Goal: Ask a question

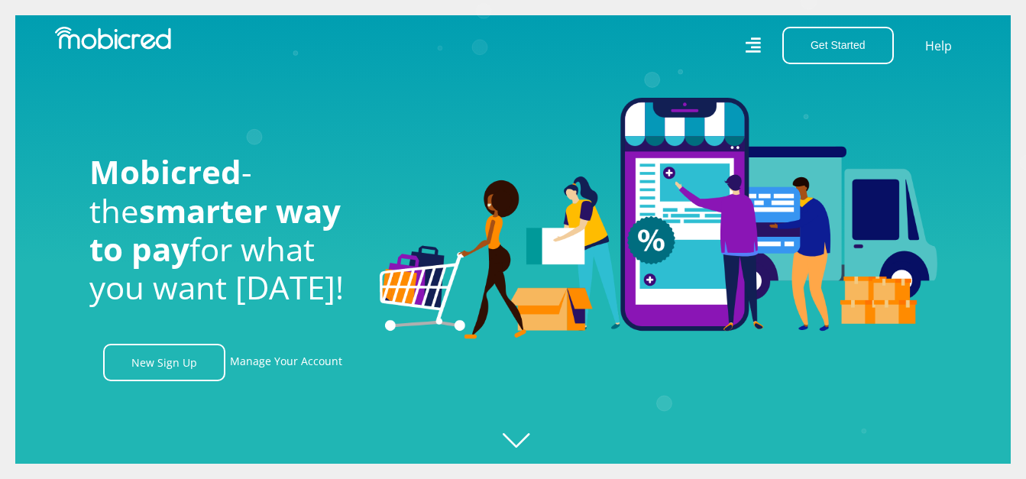
click at [768, 51] on div "Get Started Open an Account Account Holder Login" at bounding box center [833, 45] width 139 height 37
click at [742, 47] on div "Get Started Open an Account Account Holder Login Help" at bounding box center [748, 45] width 470 height 37
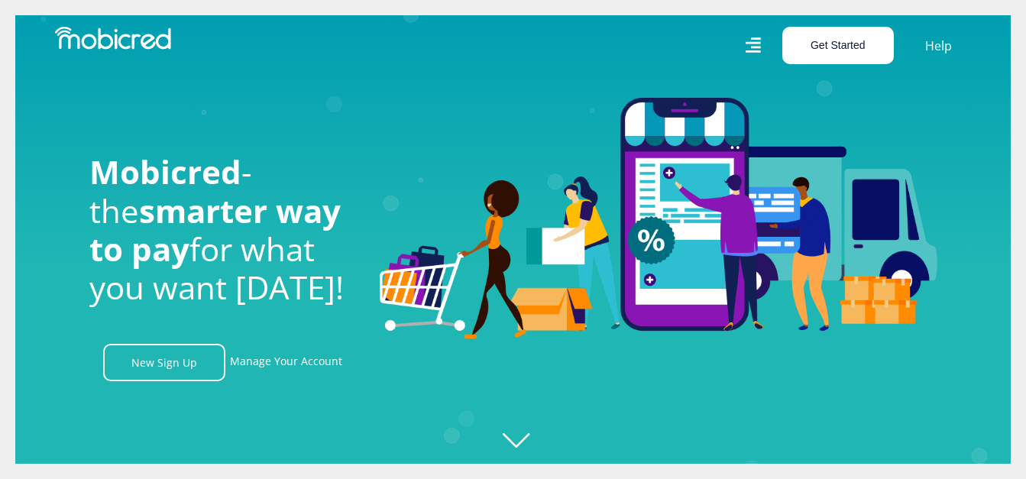
scroll to position [0, 3483]
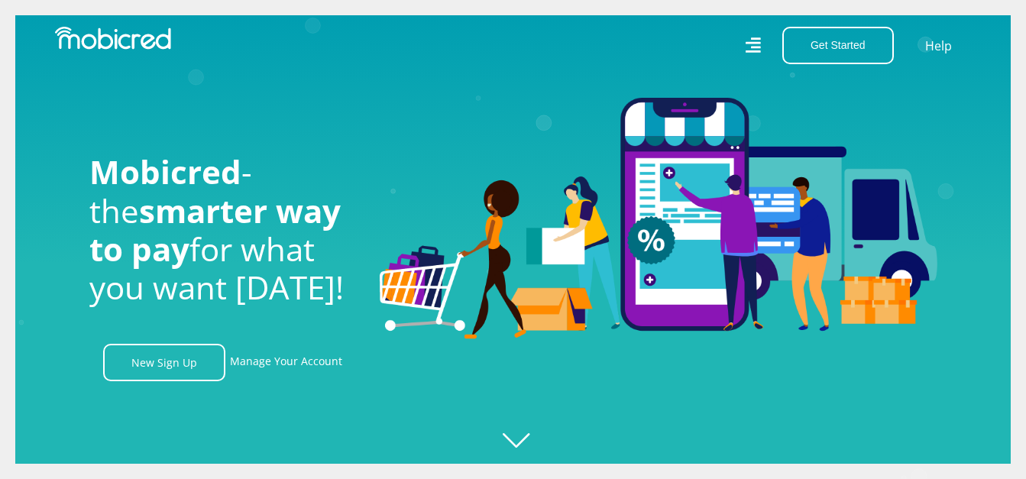
click at [522, 435] on icon "Created with [PERSON_NAME] 2.3.0" at bounding box center [528, 239] width 1026 height 479
click at [285, 356] on link "Manage Your Account" at bounding box center [286, 362] width 112 height 37
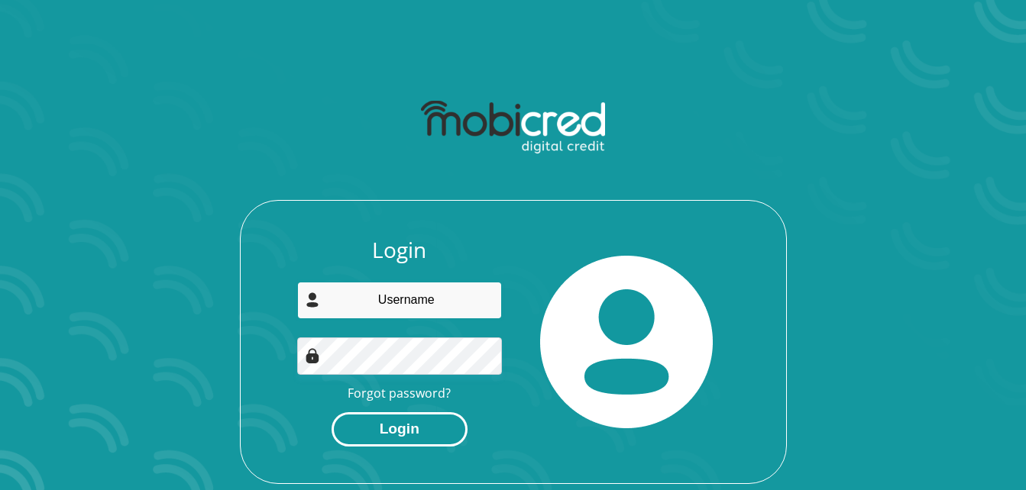
type input "Suneroos1012@gmail.com"
click at [438, 429] on button "Login" at bounding box center [400, 429] width 136 height 34
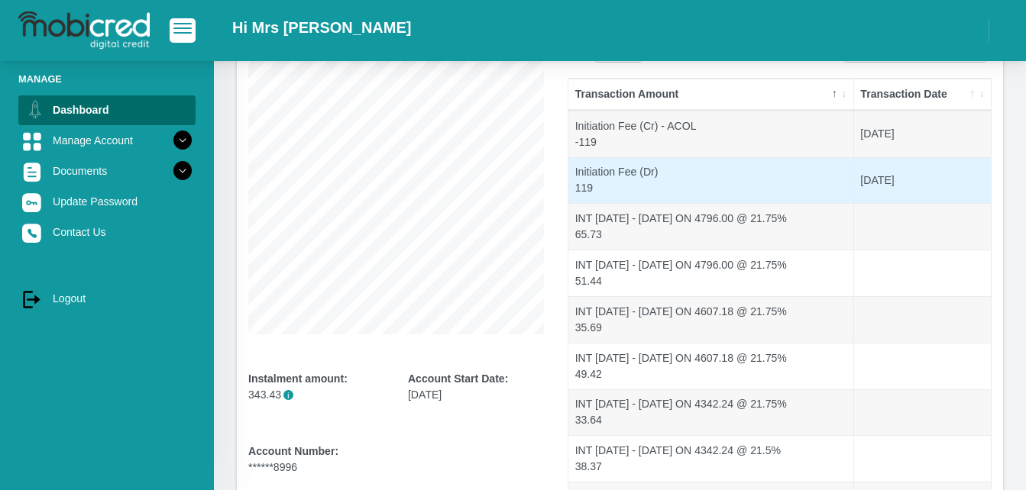
scroll to position [371, 0]
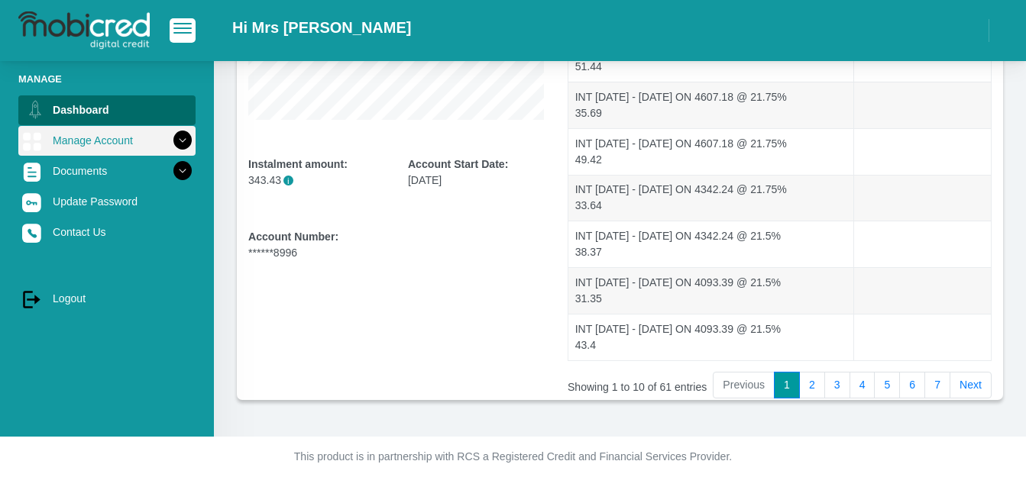
click at [170, 136] on icon at bounding box center [183, 141] width 26 height 26
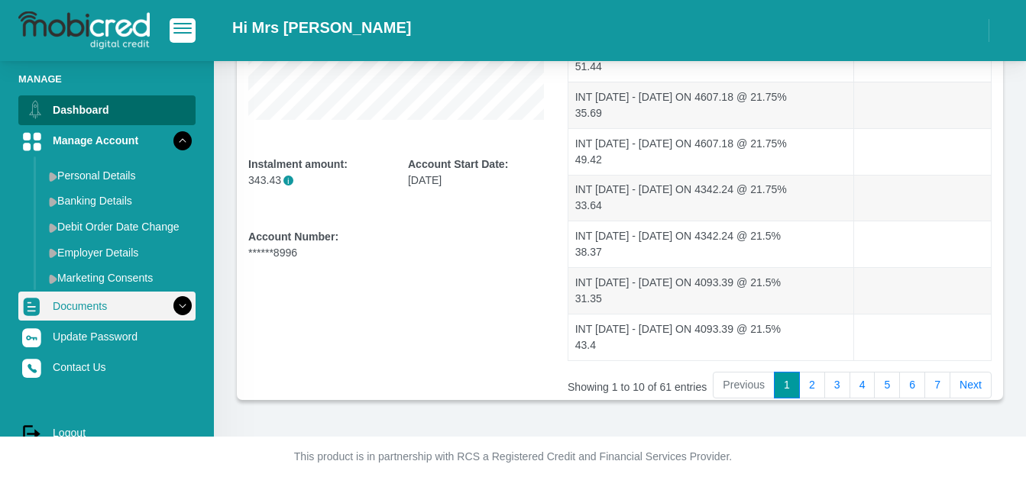
click at [175, 306] on icon at bounding box center [183, 306] width 26 height 26
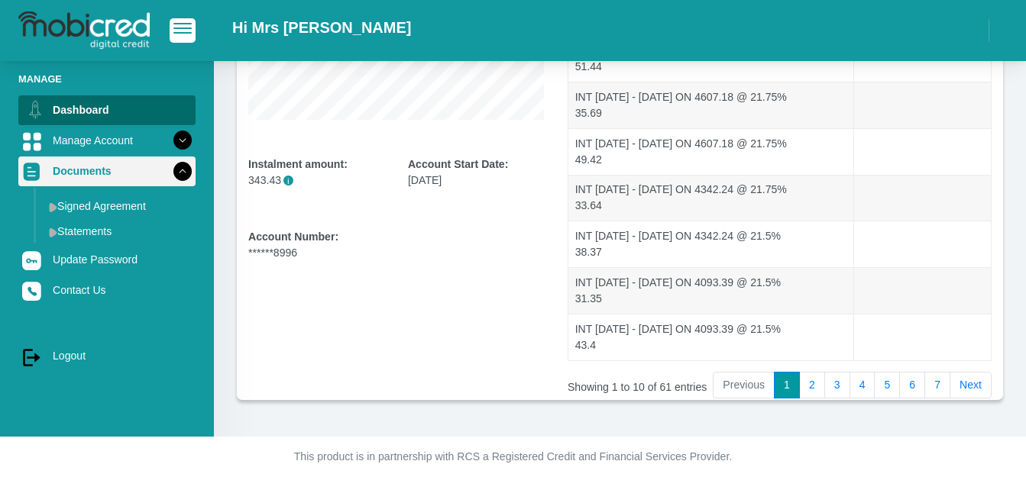
click at [170, 183] on icon at bounding box center [183, 171] width 26 height 26
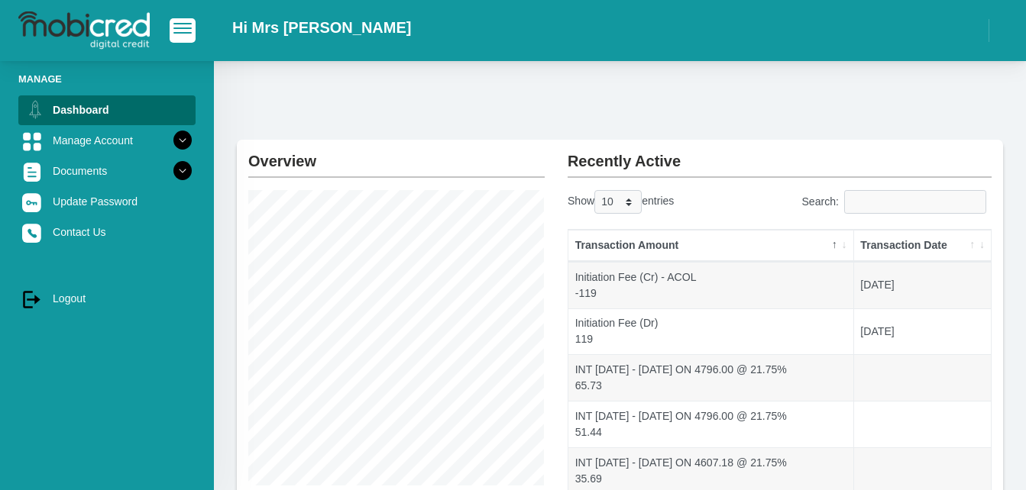
scroll to position [0, 0]
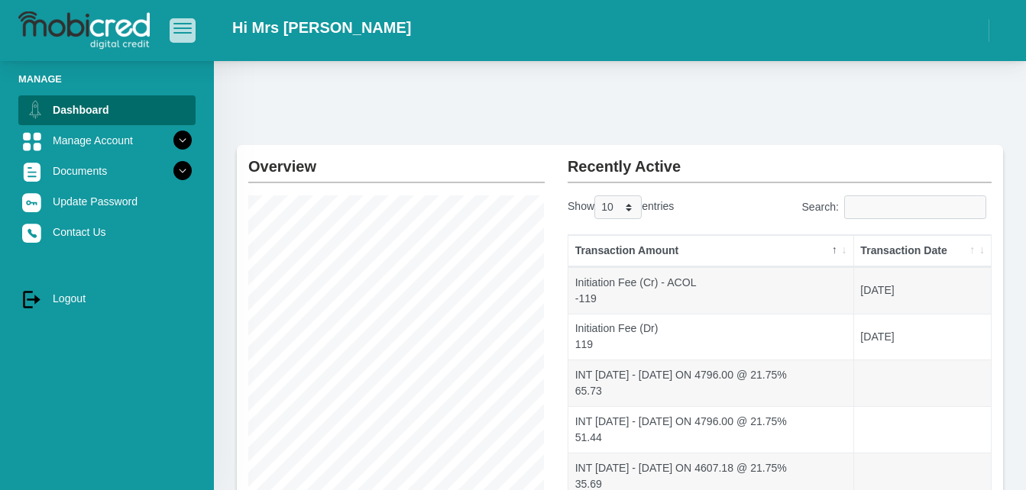
click at [186, 27] on span "button" at bounding box center [182, 28] width 18 height 11
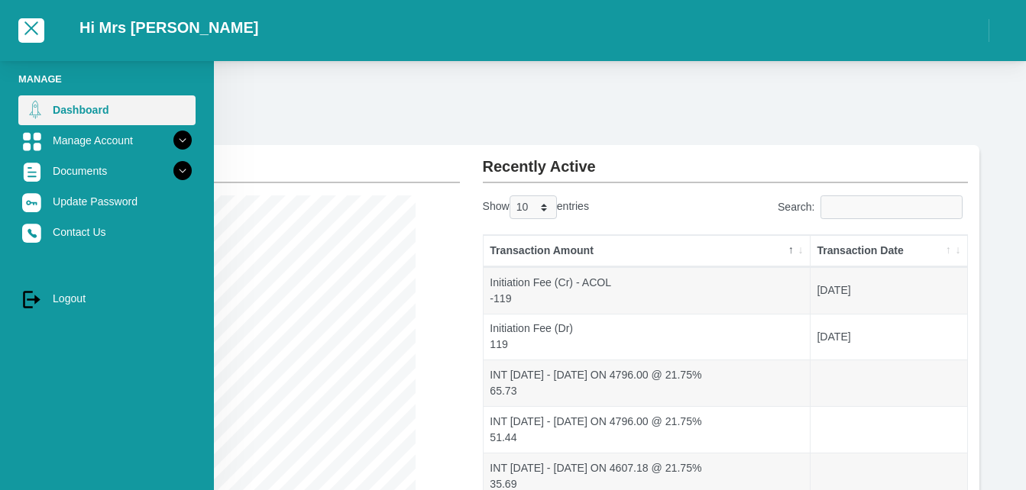
click at [176, 114] on link "Dashboard" at bounding box center [106, 109] width 177 height 29
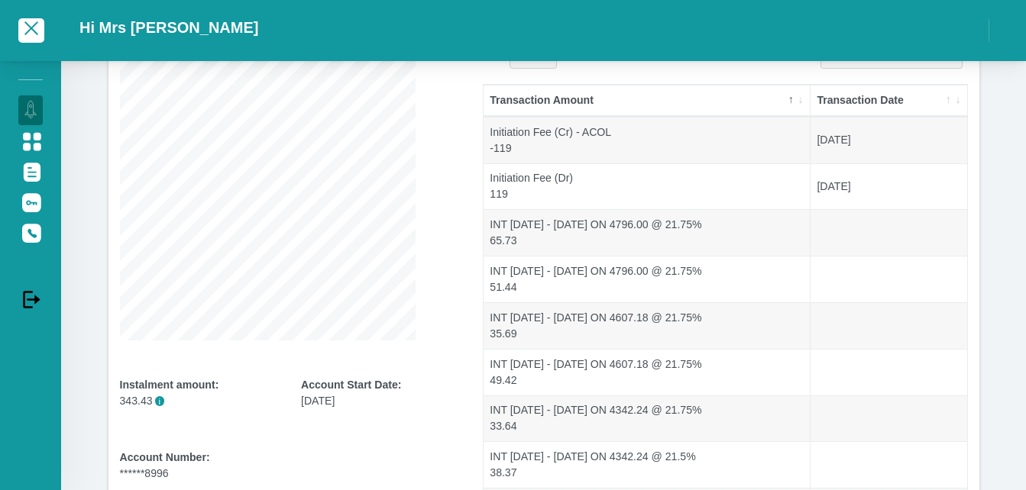
scroll to position [142, 0]
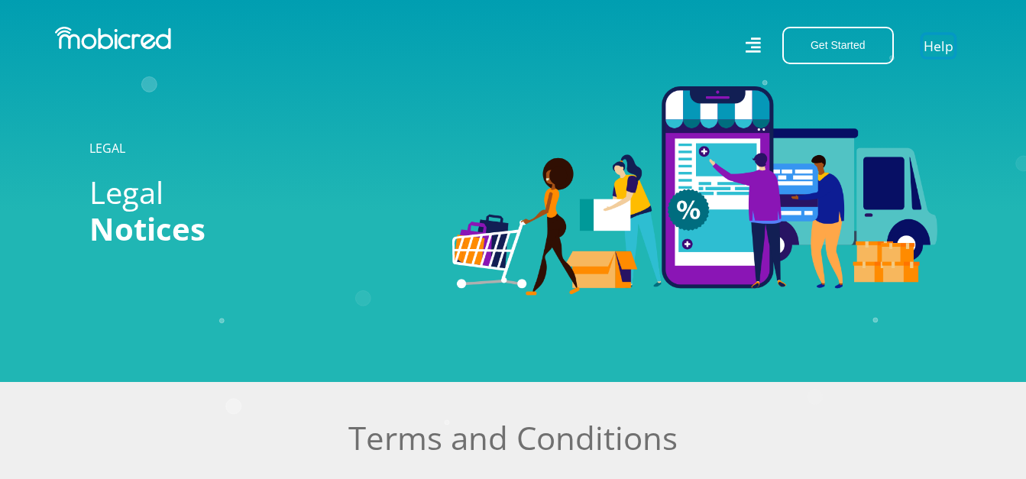
click at [931, 42] on link "Help" at bounding box center [938, 45] width 31 height 22
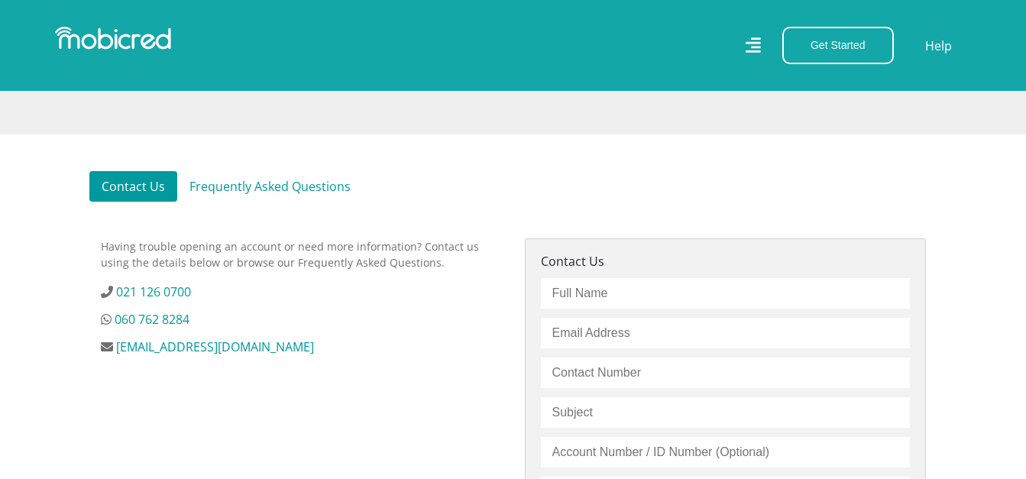
scroll to position [382, 0]
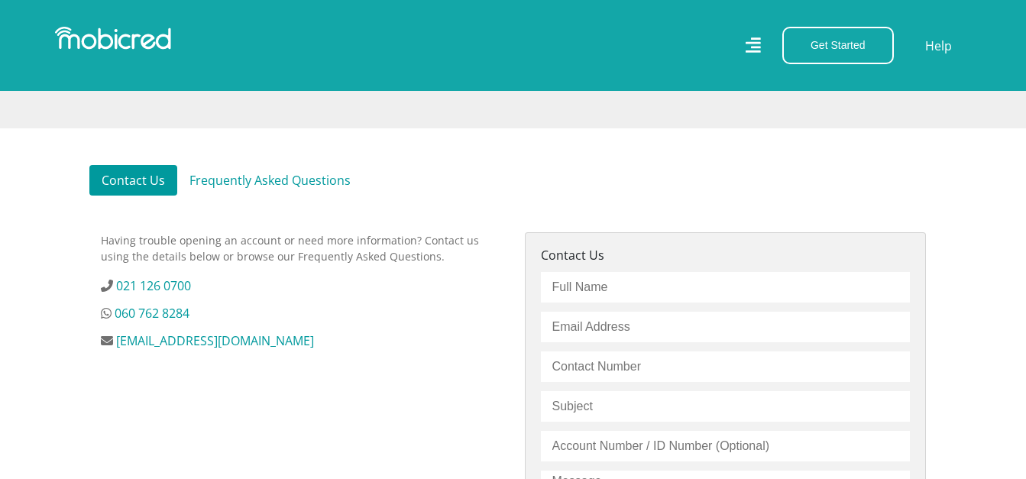
click at [258, 189] on link "Frequently Asked Questions" at bounding box center [270, 180] width 186 height 31
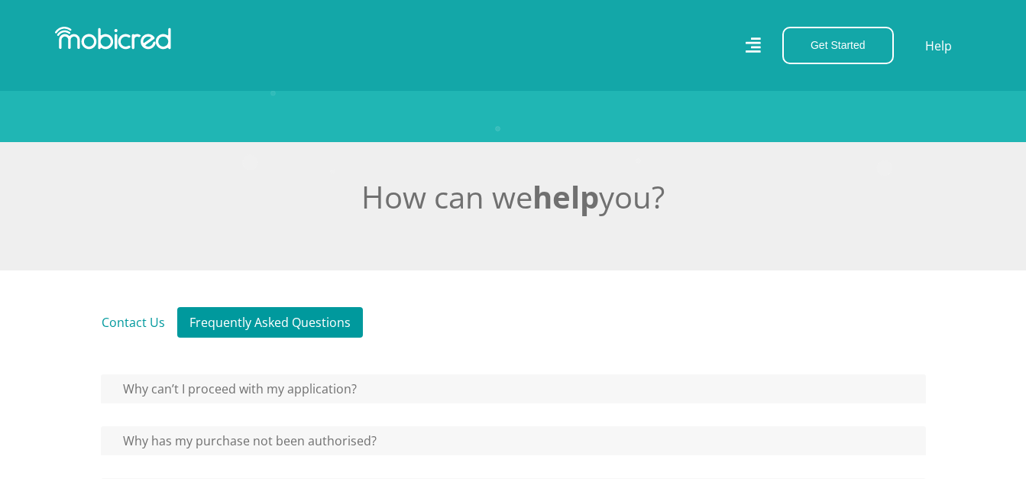
scroll to position [229, 0]
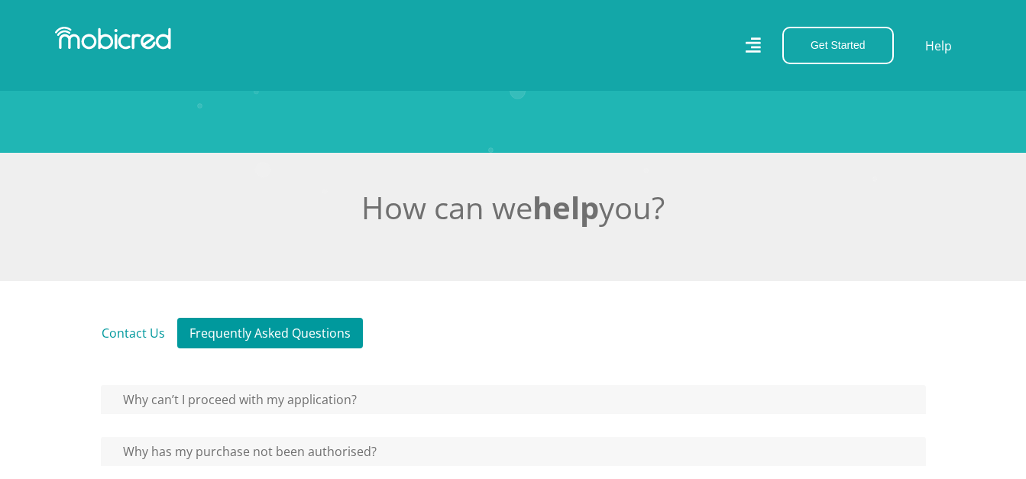
click at [146, 332] on link "Contact Us" at bounding box center [133, 333] width 88 height 31
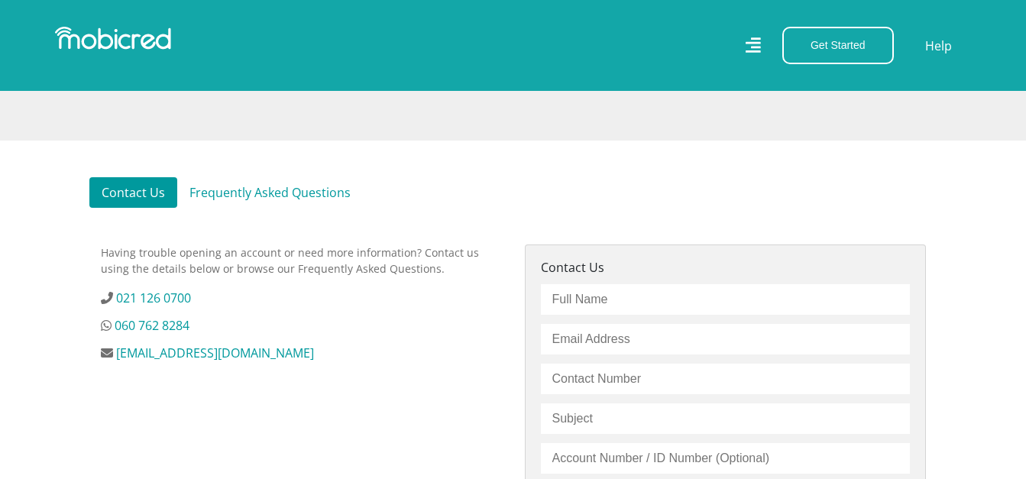
scroll to position [382, 0]
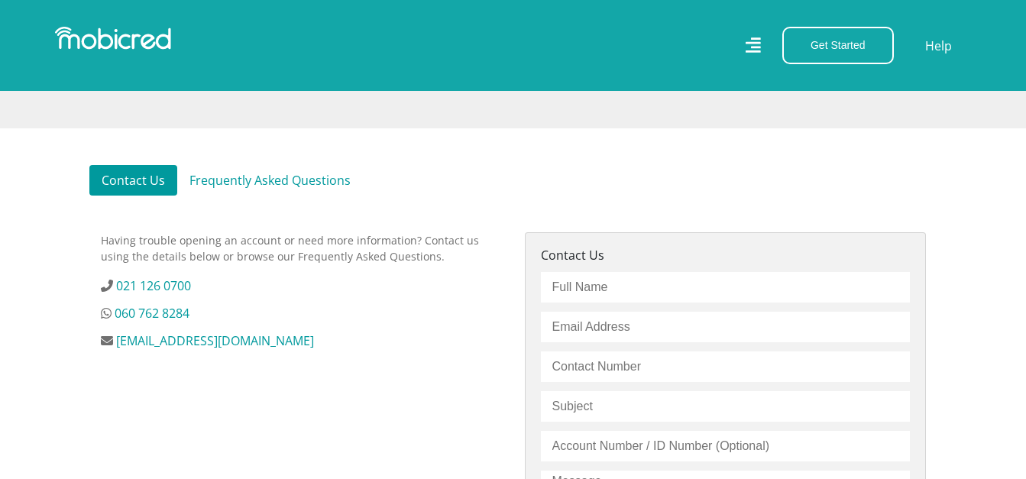
click at [693, 295] on input "text" at bounding box center [725, 287] width 369 height 31
type input "[PERSON_NAME]"
type input "[EMAIL_ADDRESS][DOMAIN_NAME]"
type input "0653201122"
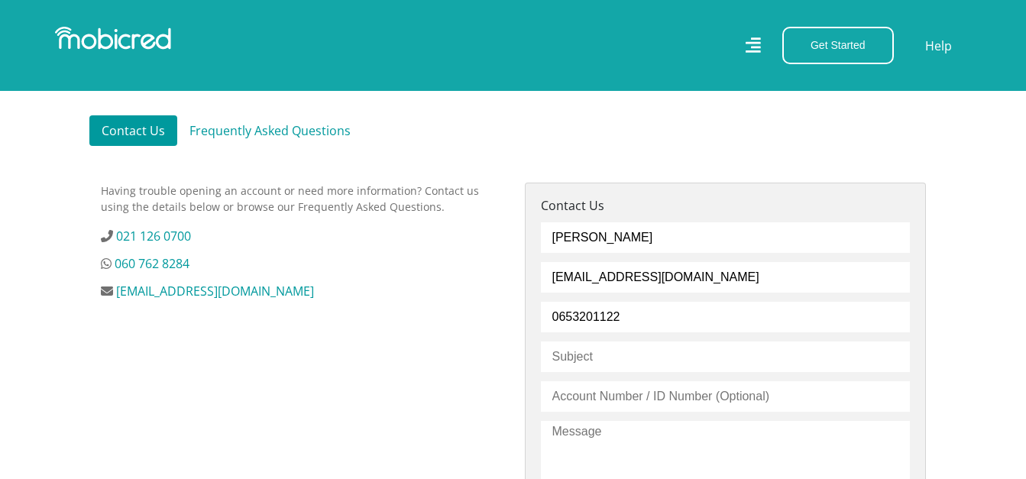
scroll to position [458, 0]
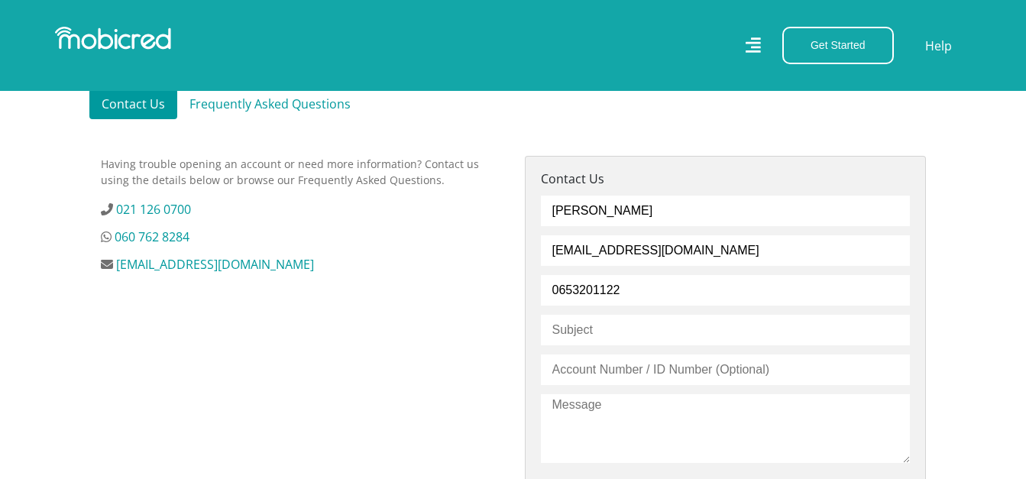
click at [605, 335] on input "text" at bounding box center [725, 330] width 369 height 31
type input "Credit Limit Increase"
click at [610, 367] on input "text" at bounding box center [725, 369] width 369 height 31
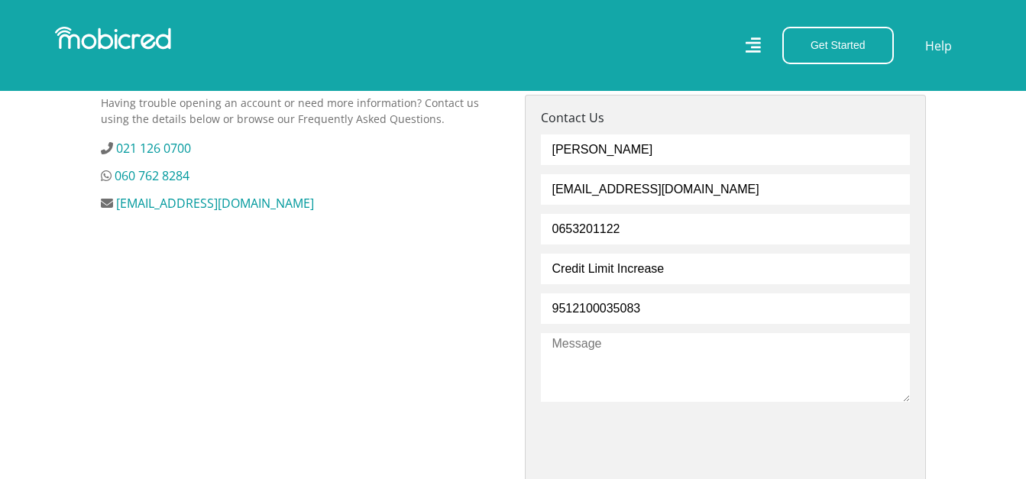
scroll to position [611, 0]
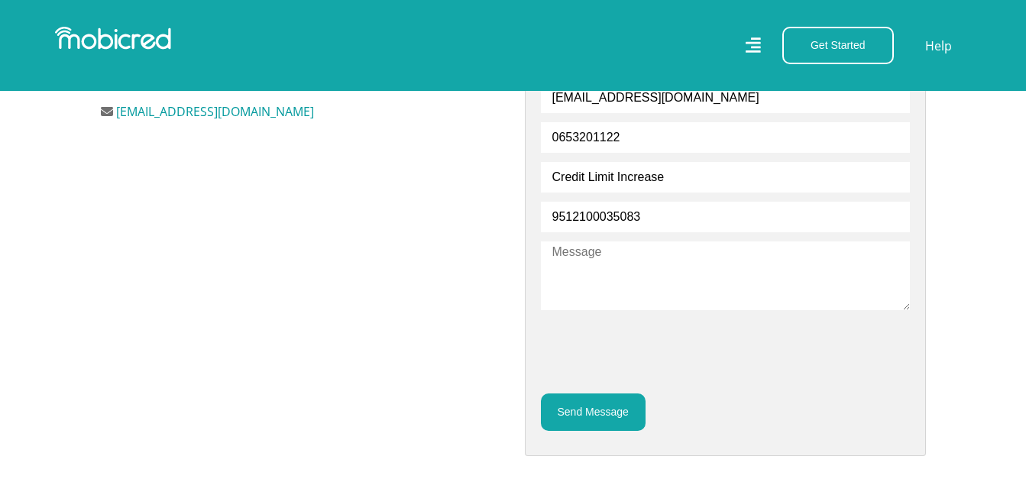
type input "9512100035083"
click at [625, 279] on textarea at bounding box center [725, 275] width 369 height 69
type textarea "Hi, I would like to increase my Credit Limit"
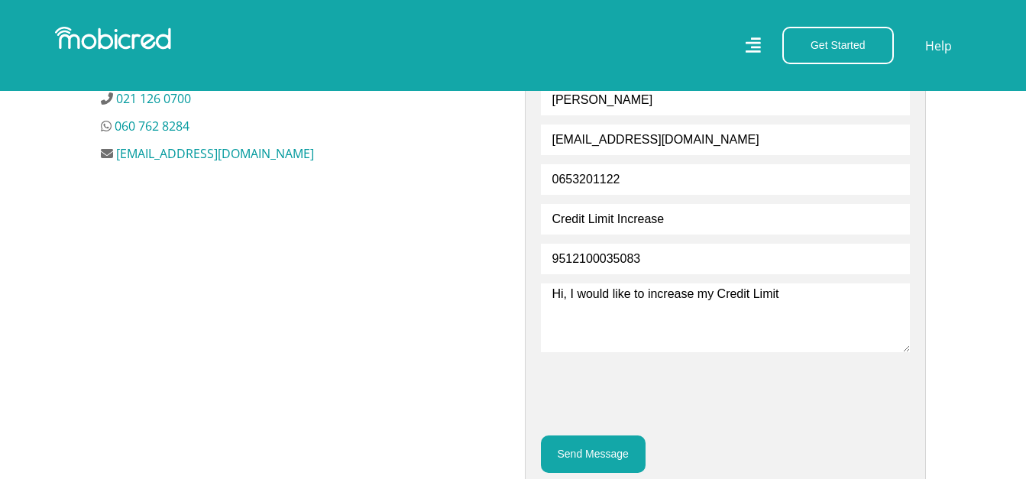
scroll to position [721, 0]
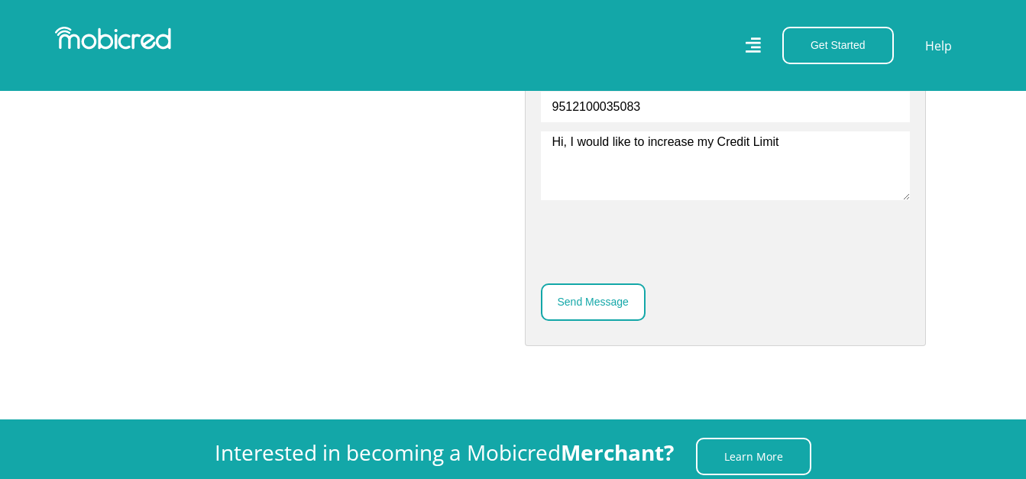
click at [616, 297] on button "Send Message" at bounding box center [593, 301] width 105 height 37
